Goal: Task Accomplishment & Management: Use online tool/utility

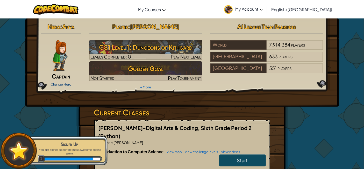
drag, startPoint x: 62, startPoint y: 80, endPoint x: 55, endPoint y: 83, distance: 7.6
click at [55, 83] on link "Change Hero" at bounding box center [61, 84] width 21 height 4
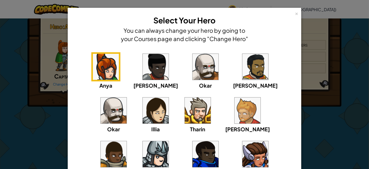
click at [242, 157] on img at bounding box center [255, 154] width 26 height 26
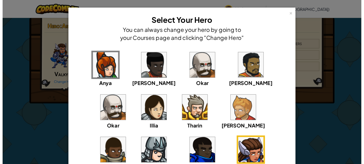
scroll to position [54, 0]
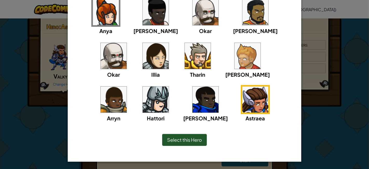
drag, startPoint x: 173, startPoint y: 137, endPoint x: 257, endPoint y: 128, distance: 84.0
click at [257, 128] on div "Select this Hero" at bounding box center [184, 139] width 212 height 22
click at [143, 52] on img at bounding box center [156, 56] width 26 height 26
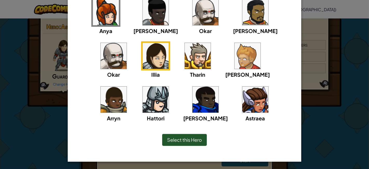
click at [242, 98] on img at bounding box center [255, 99] width 26 height 26
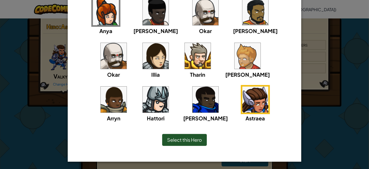
click at [178, 140] on span "Select this Hero" at bounding box center [184, 139] width 35 height 6
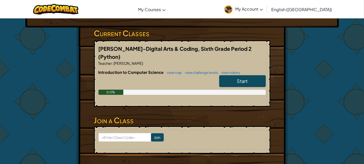
scroll to position [81, 0]
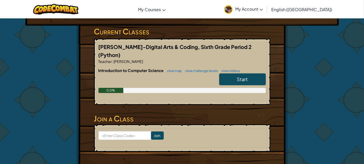
click at [241, 76] on span "Start" at bounding box center [242, 79] width 11 height 6
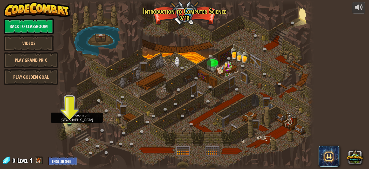
click at [70, 120] on img at bounding box center [70, 115] width 6 height 14
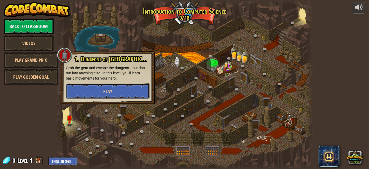
click at [95, 90] on button "Play" at bounding box center [107, 91] width 83 height 16
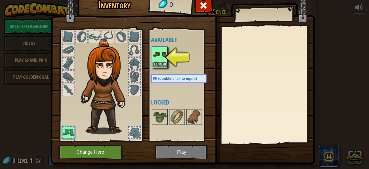
click at [155, 55] on img at bounding box center [159, 54] width 15 height 15
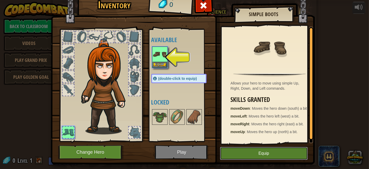
click at [261, 152] on button "Equip" at bounding box center [264, 152] width 88 height 13
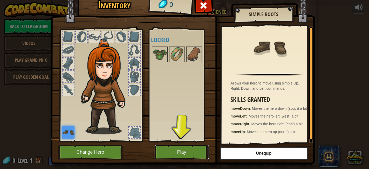
click at [181, 156] on button "Play" at bounding box center [182, 152] width 54 height 14
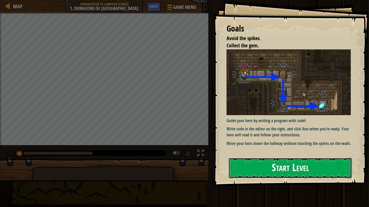
click at [277, 167] on button "Start Level" at bounding box center [290, 168] width 123 height 20
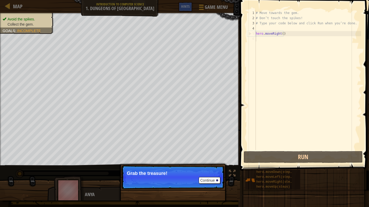
click at [208, 168] on p "Grab the treasure!" at bounding box center [173, 173] width 92 height 5
click at [207, 168] on button "Continue" at bounding box center [210, 180] width 22 height 7
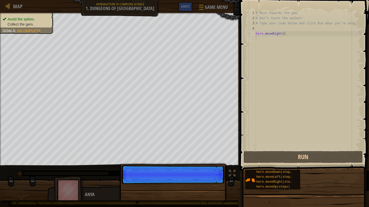
scroll to position [2, 0]
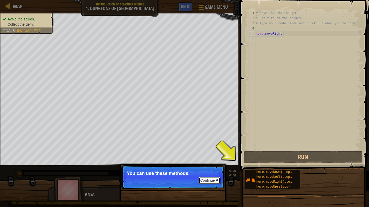
click at [209, 168] on button "Continue" at bounding box center [210, 180] width 22 height 7
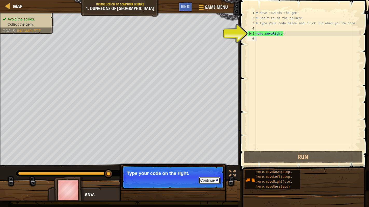
click at [211, 168] on button "Continue" at bounding box center [210, 180] width 22 height 7
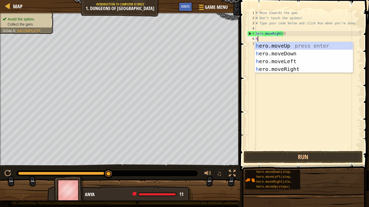
type textarea "he"
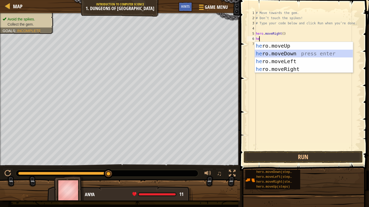
click at [297, 53] on div "he ro.moveUp press enter he ro.moveDown press enter he ro.moveLeft press enter …" at bounding box center [304, 65] width 98 height 47
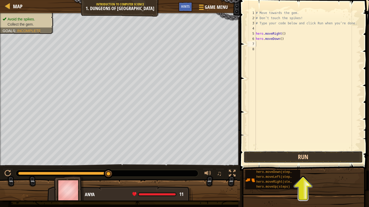
click at [306, 158] on button "Run" at bounding box center [302, 157] width 119 height 12
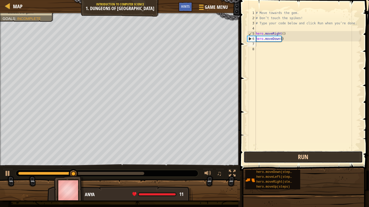
click at [306, 158] on button "Run" at bounding box center [302, 157] width 119 height 12
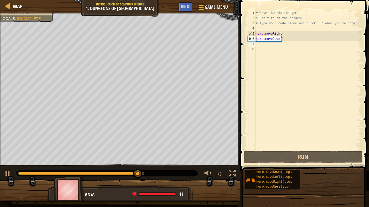
click at [260, 43] on div "# Move towards the gem. # Don’t touch the spikes! # Type your code below and cl…" at bounding box center [308, 85] width 106 height 150
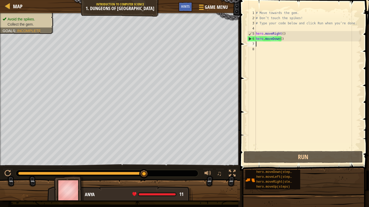
type textarea "h"
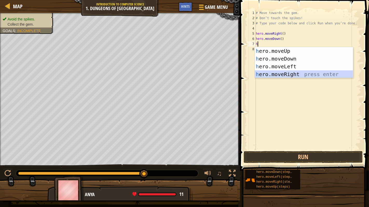
click at [301, 72] on div "h ero.moveUp press enter h ero.moveDown press enter h ero.moveLeft press enter …" at bounding box center [304, 70] width 98 height 47
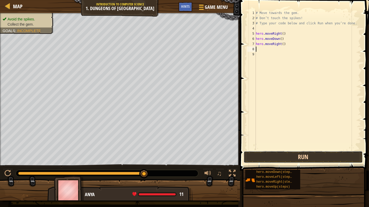
click at [282, 160] on button "Run" at bounding box center [302, 157] width 119 height 12
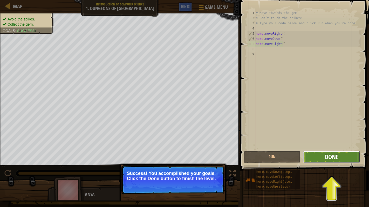
click at [333, 154] on span "Done" at bounding box center [331, 157] width 13 height 8
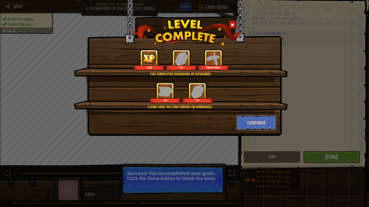
click at [263, 121] on button "Continue" at bounding box center [256, 123] width 40 height 16
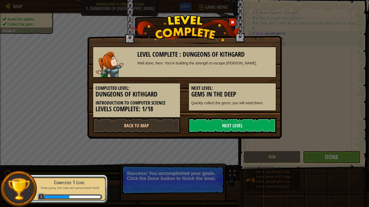
click at [246, 126] on link "Next Level" at bounding box center [232, 126] width 88 height 16
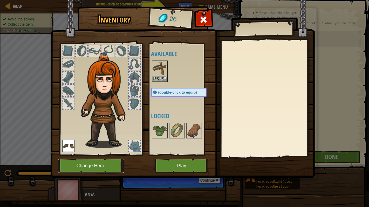
drag, startPoint x: 104, startPoint y: 164, endPoint x: 78, endPoint y: 168, distance: 25.8
click at [78, 168] on button "Change Hero" at bounding box center [91, 166] width 66 height 14
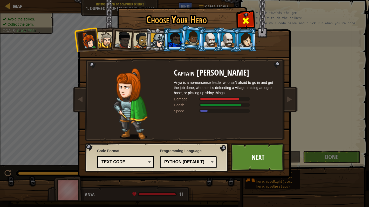
click at [243, 20] on span at bounding box center [245, 21] width 8 height 8
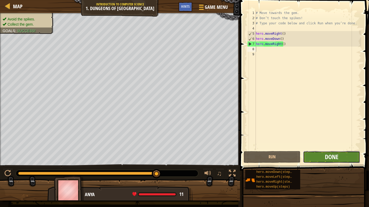
click at [325, 156] on span "Done" at bounding box center [331, 157] width 13 height 8
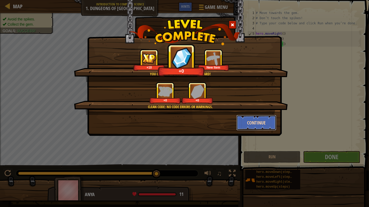
click at [249, 119] on button "Continue" at bounding box center [256, 123] width 40 height 16
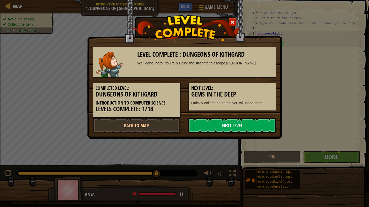
click at [249, 119] on link "Next Level" at bounding box center [232, 126] width 88 height 16
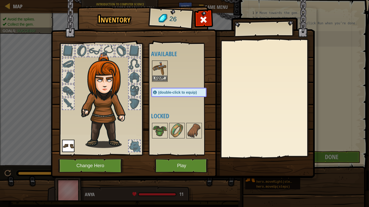
click at [160, 69] on img at bounding box center [159, 68] width 15 height 15
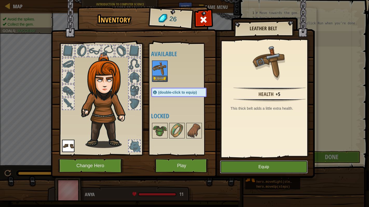
drag, startPoint x: 241, startPoint y: 168, endPoint x: 224, endPoint y: 169, distance: 16.4
click at [224, 168] on button "Equip" at bounding box center [264, 167] width 88 height 13
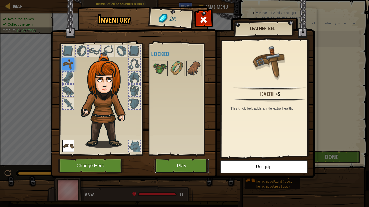
click at [192, 166] on button "Play" at bounding box center [182, 166] width 54 height 14
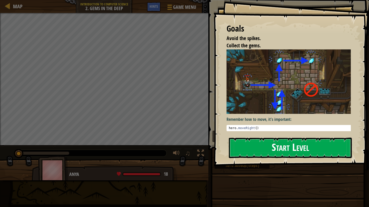
click at [279, 142] on button "Start Level" at bounding box center [290, 148] width 123 height 20
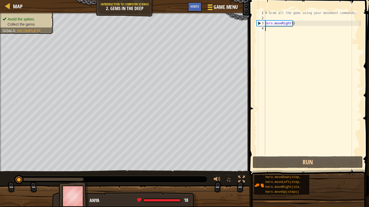
click at [215, 8] on span "Game Menu" at bounding box center [225, 7] width 24 height 7
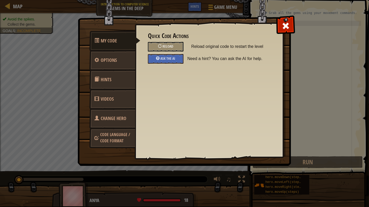
click at [165, 39] on h3 "Quick Code Actions" at bounding box center [209, 35] width 122 height 7
click at [166, 45] on span "Reload" at bounding box center [167, 46] width 11 height 5
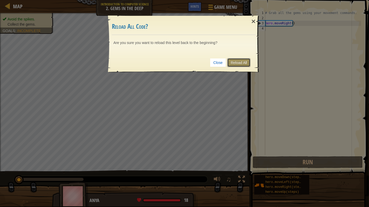
click at [233, 61] on link "Reload All" at bounding box center [238, 62] width 23 height 9
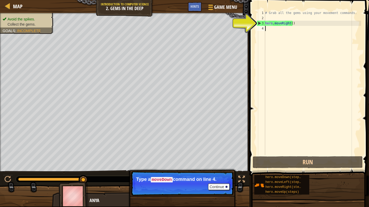
type textarea "h"
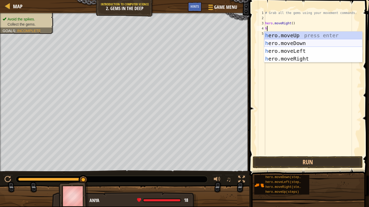
click at [293, 40] on div "h ero.moveUp press enter h ero.moveDown press enter h ero.moveLeft press enter …" at bounding box center [313, 55] width 98 height 47
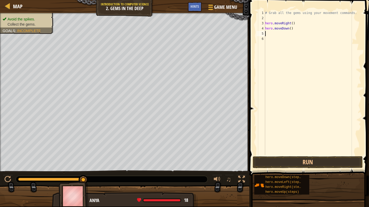
type textarea "h"
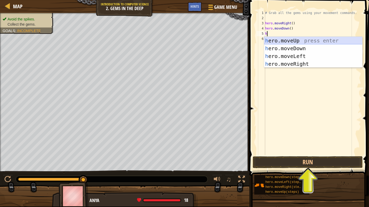
click at [304, 39] on div "h ero.moveUp press enter h ero.moveDown press enter h ero.moveLeft press enter …" at bounding box center [313, 60] width 98 height 47
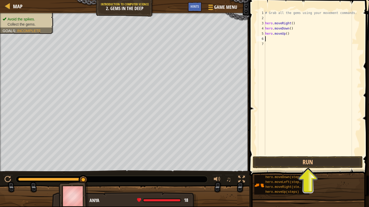
type textarea "h"
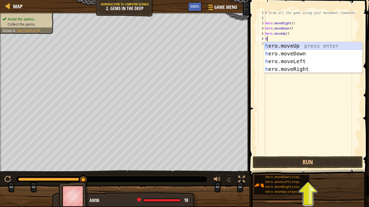
click at [295, 47] on div "h ero.moveUp press enter h ero.moveDown press enter h ero.moveLeft press enter …" at bounding box center [313, 65] width 98 height 47
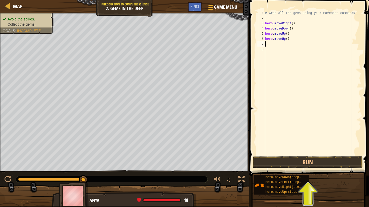
type textarea "h"
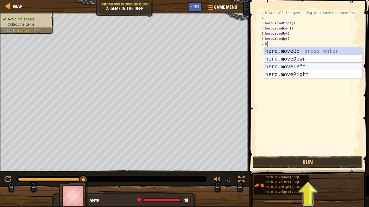
click at [294, 69] on div "h ero.moveUp press enter h ero.moveDown press enter h ero.moveLeft press enter …" at bounding box center [313, 70] width 98 height 47
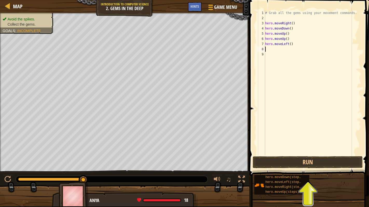
click at [296, 46] on div "# Grab all the gems using your movement commands. hero . moveRight ( ) hero . m…" at bounding box center [312, 88] width 97 height 156
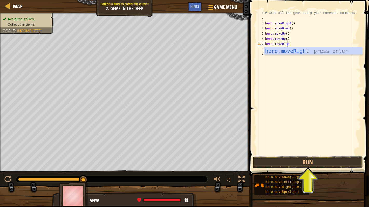
type textarea "hero.moveRight"
click at [304, 47] on div "hero.moveRight press enter" at bounding box center [313, 58] width 98 height 23
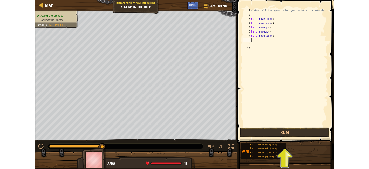
scroll to position [2, 0]
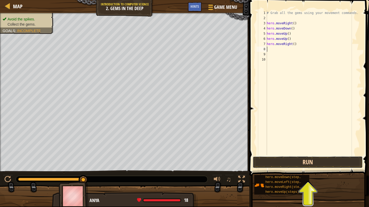
click at [304, 163] on button "Run" at bounding box center [308, 163] width 110 height 12
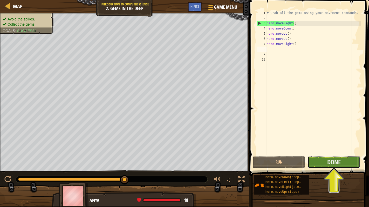
click at [345, 158] on button "Done" at bounding box center [334, 163] width 52 height 12
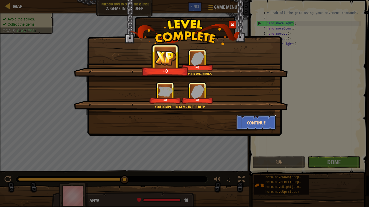
click at [264, 124] on button "Continue" at bounding box center [256, 123] width 40 height 16
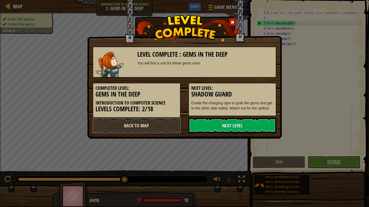
click at [165, 127] on link "Back to Map" at bounding box center [137, 126] width 88 height 16
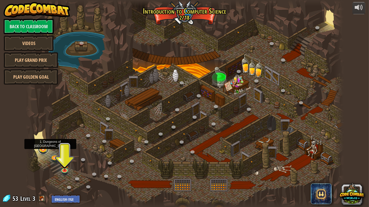
click at [43, 149] on link at bounding box center [43, 149] width 10 height 10
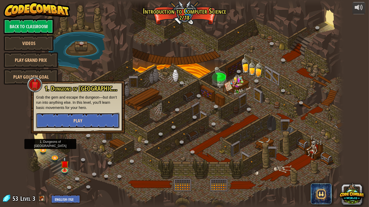
click at [82, 118] on span "Play" at bounding box center [77, 121] width 9 height 6
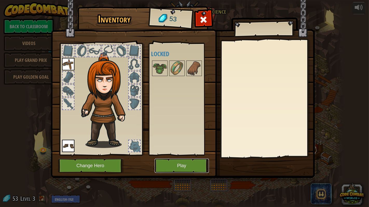
click at [177, 166] on button "Play" at bounding box center [182, 166] width 54 height 14
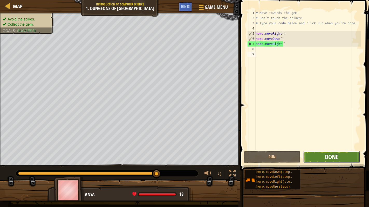
click at [325, 153] on button "Done" at bounding box center [331, 157] width 57 height 12
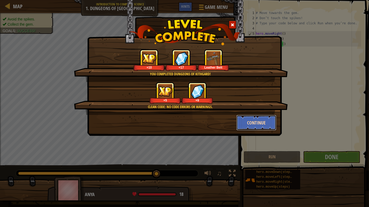
click at [258, 115] on button "Continue" at bounding box center [256, 123] width 40 height 16
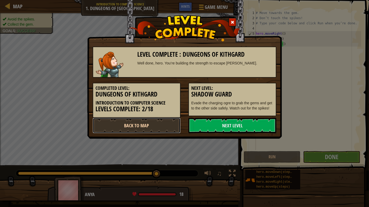
click at [154, 120] on link "Back to Map" at bounding box center [137, 126] width 88 height 16
